Goal: Task Accomplishment & Management: Use online tool/utility

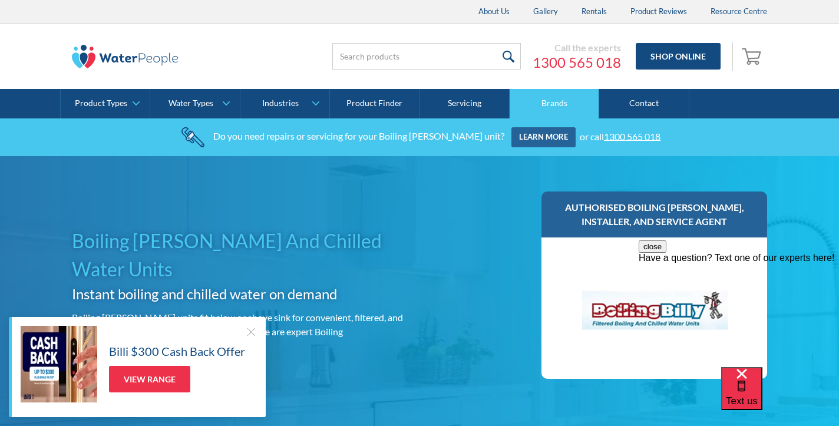
click at [555, 101] on link "Brands" at bounding box center [555, 103] width 90 height 29
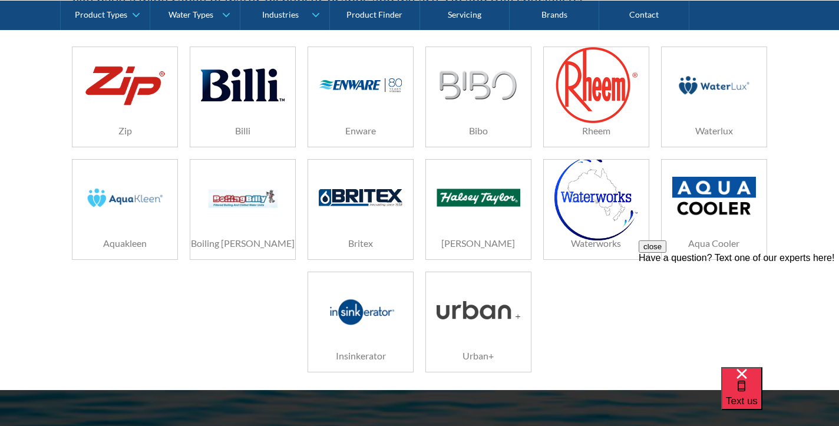
scroll to position [278, 0]
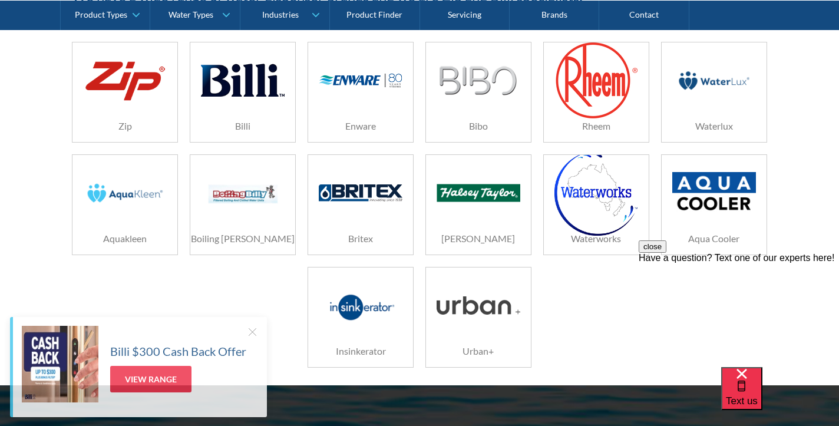
click at [251, 194] on img at bounding box center [243, 193] width 84 height 56
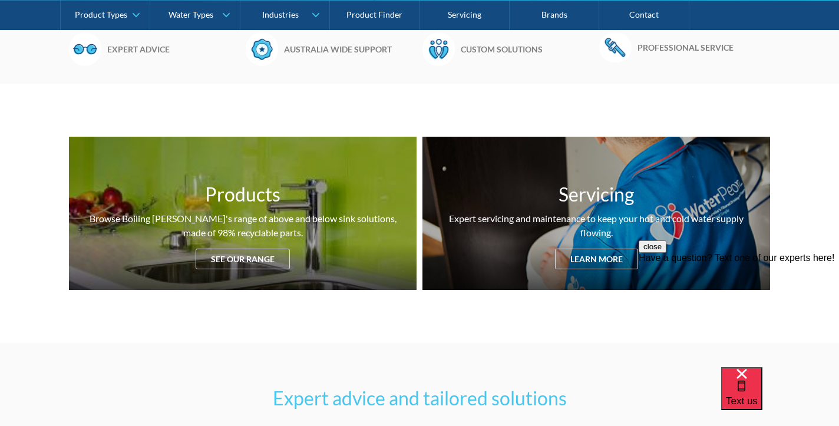
scroll to position [443, 0]
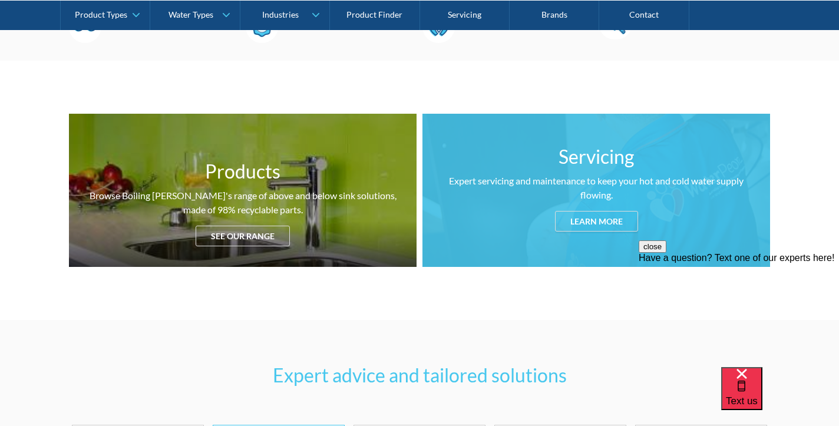
click at [609, 222] on div "Learn more" at bounding box center [596, 221] width 83 height 21
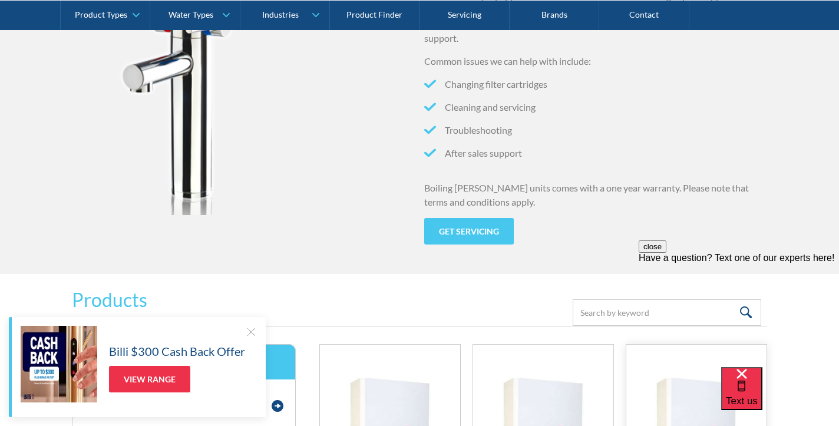
scroll to position [1317, 0]
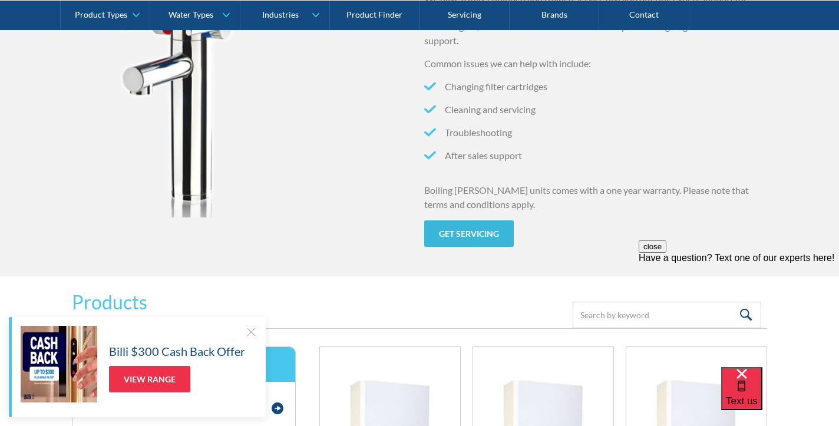
click at [490, 235] on link "Get servicing" at bounding box center [469, 233] width 90 height 27
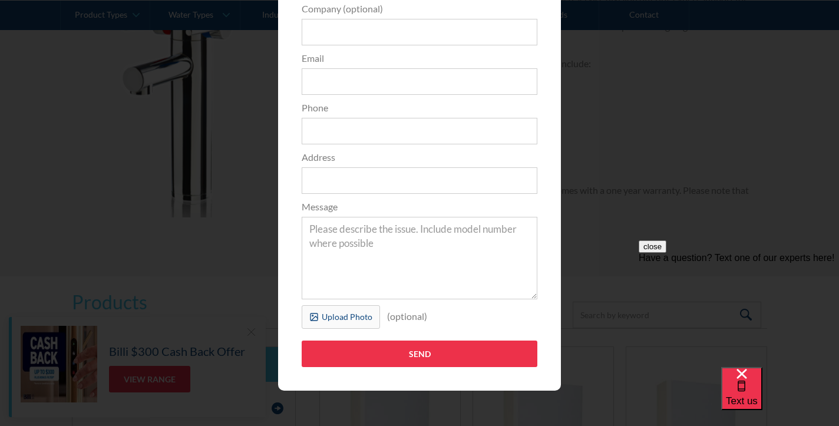
scroll to position [0, 0]
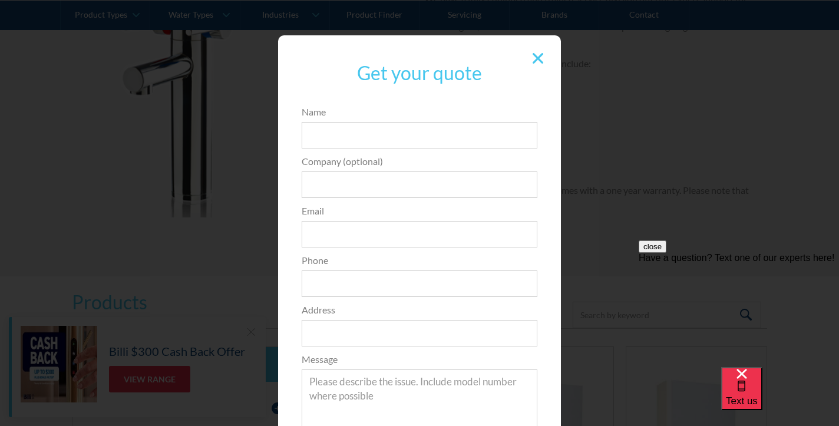
click at [538, 55] on img at bounding box center [538, 58] width 11 height 11
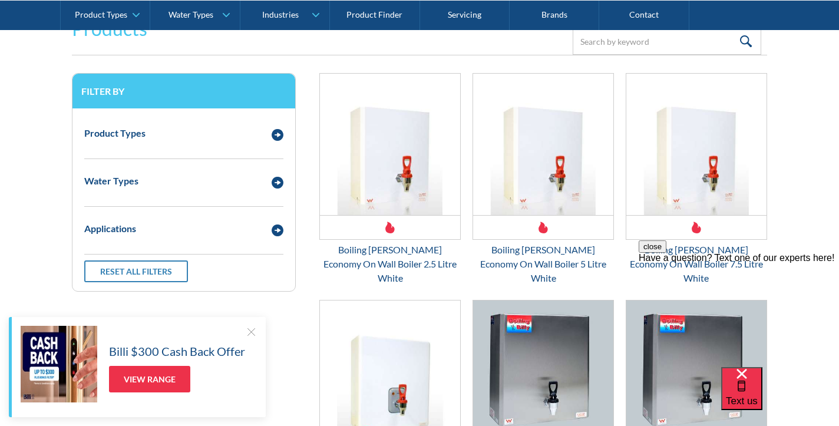
scroll to position [1651, 0]
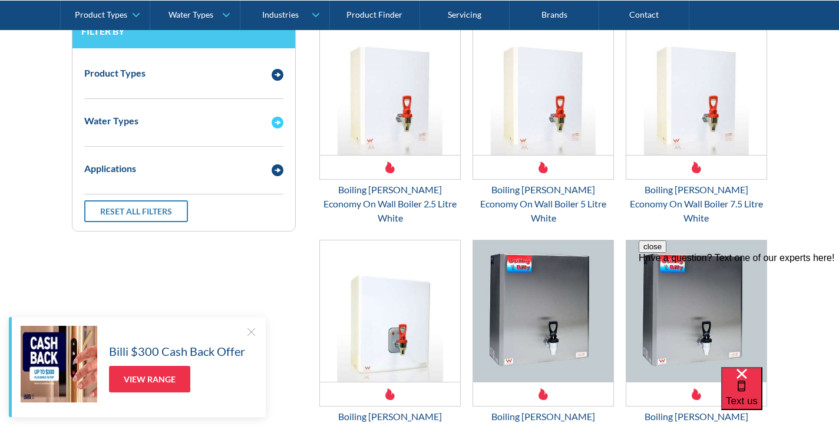
click at [278, 113] on div "Water Types" at bounding box center [183, 121] width 211 height 32
